Goal: Find specific page/section: Find specific page/section

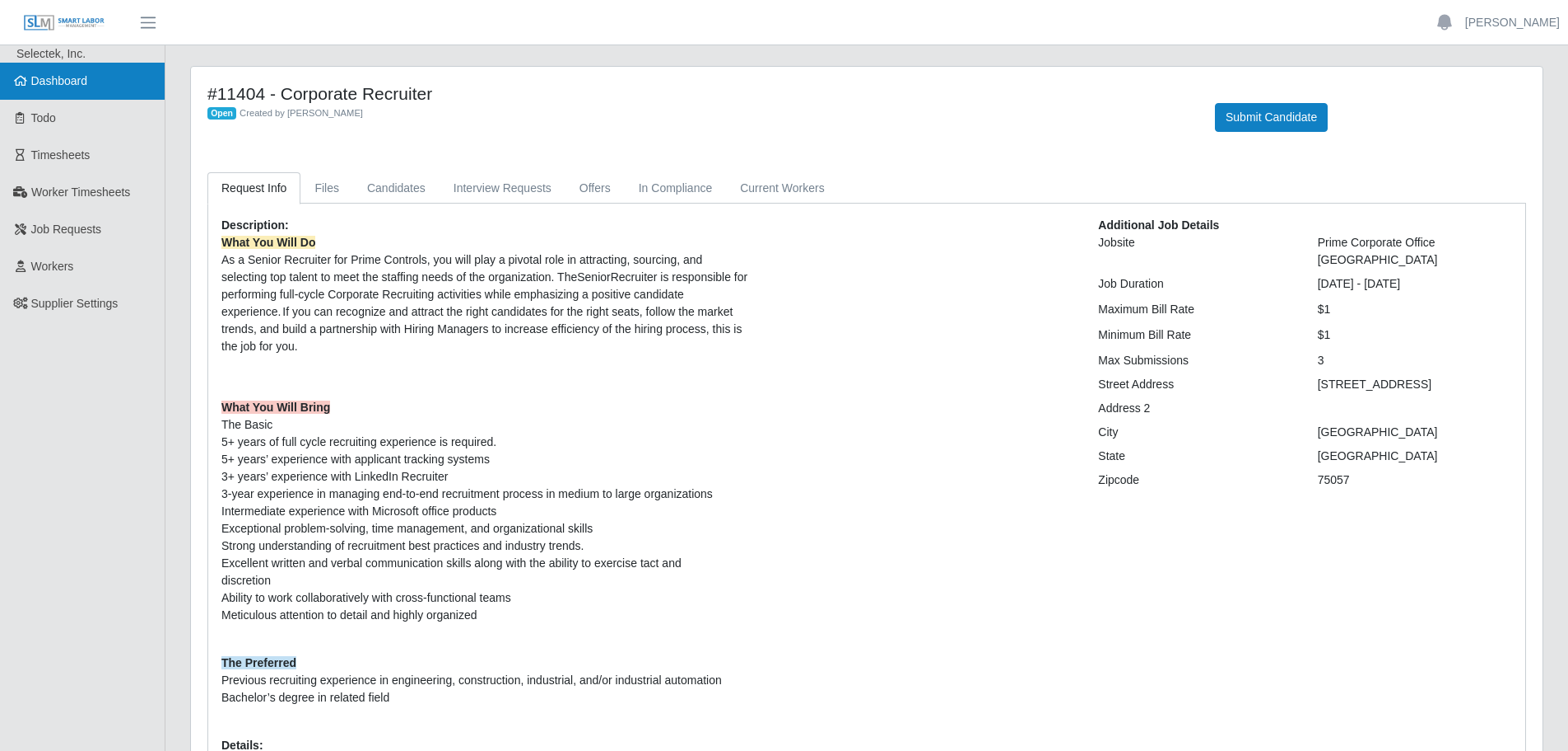
click at [85, 87] on span "Dashboard" at bounding box center [59, 81] width 57 height 13
